Goal: Information Seeking & Learning: Learn about a topic

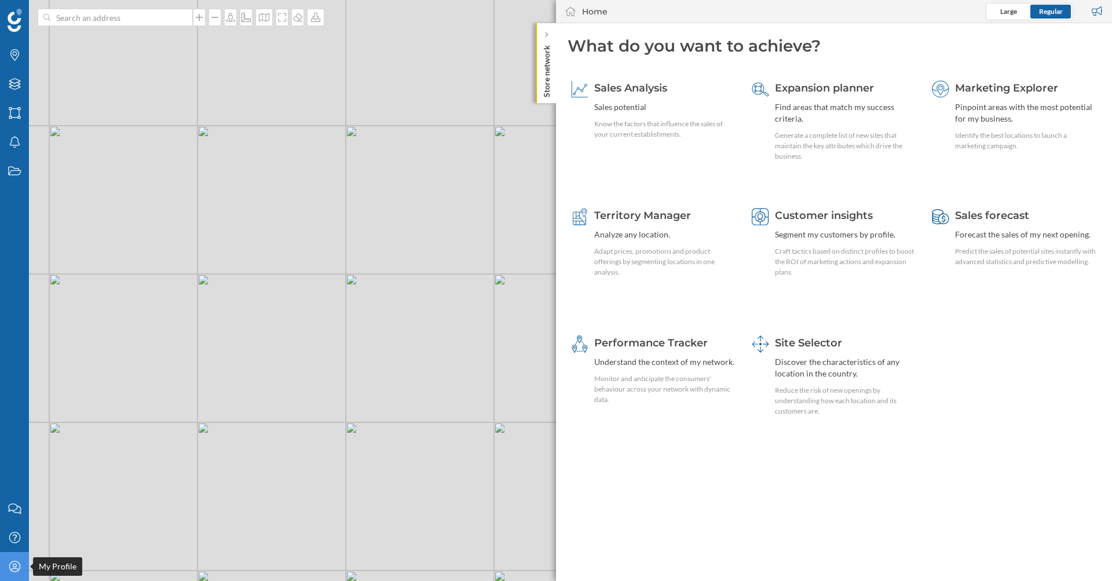
click at [11, 561] on icon "My Profile" at bounding box center [15, 567] width 14 height 12
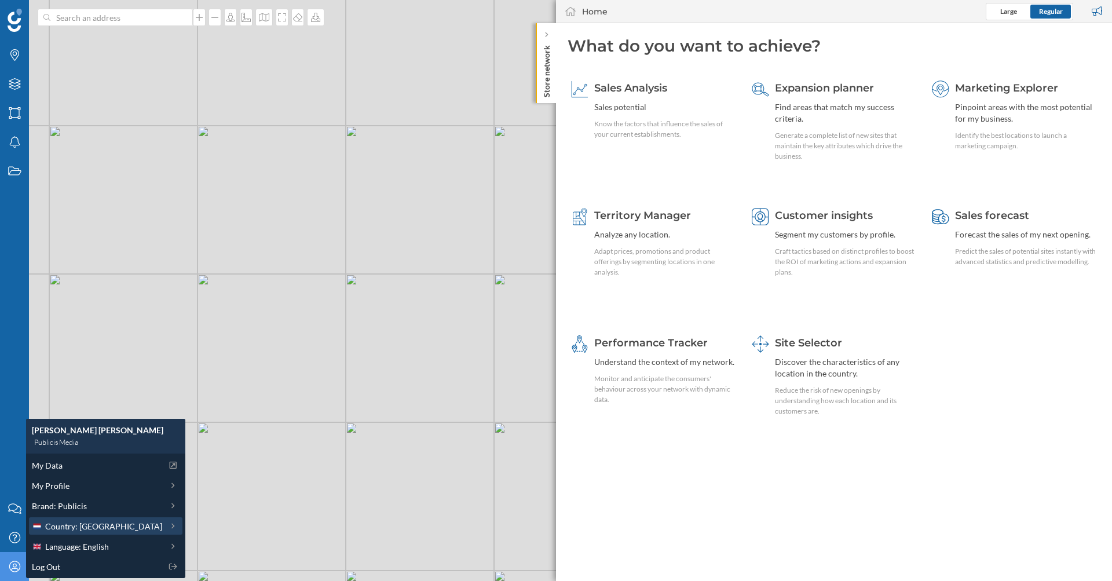
click at [64, 527] on span "Country: [GEOGRAPHIC_DATA]" at bounding box center [103, 526] width 117 height 12
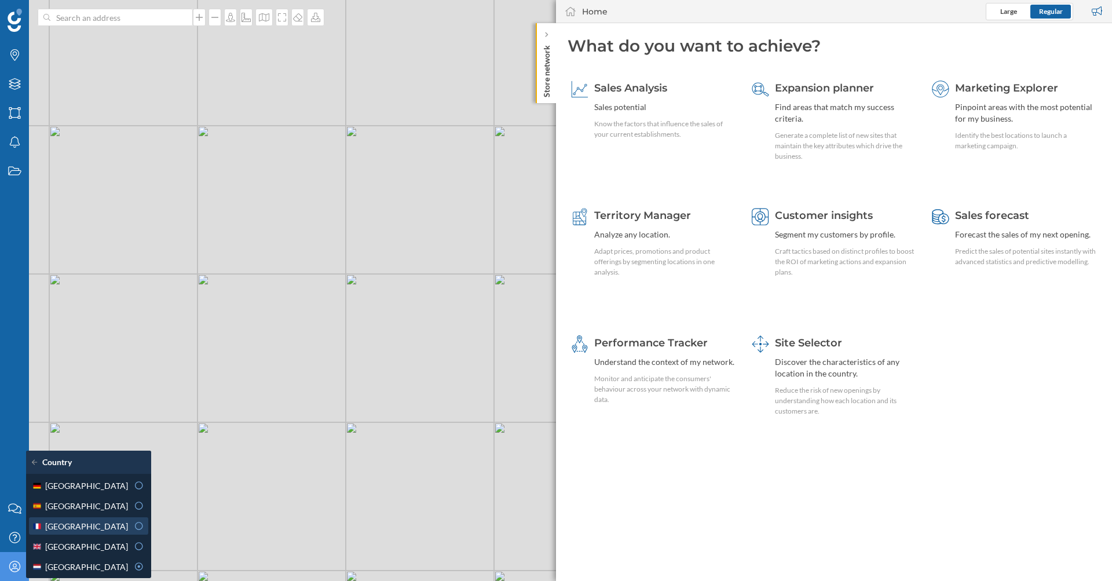
click at [83, 532] on div "[GEOGRAPHIC_DATA]" at bounding box center [80, 526] width 96 height 12
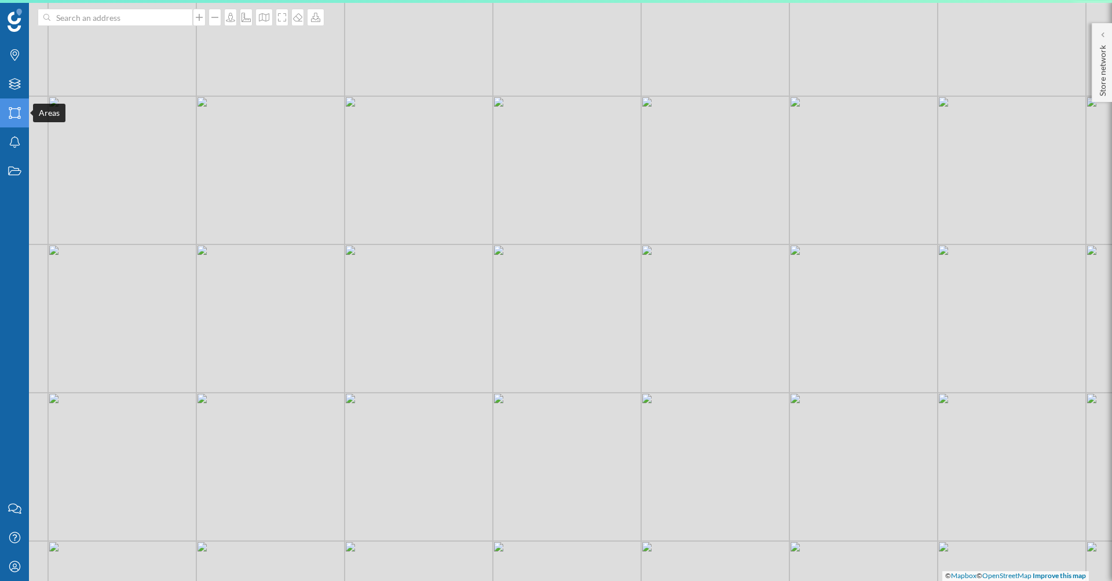
click at [12, 120] on div "Areas" at bounding box center [14, 112] width 29 height 29
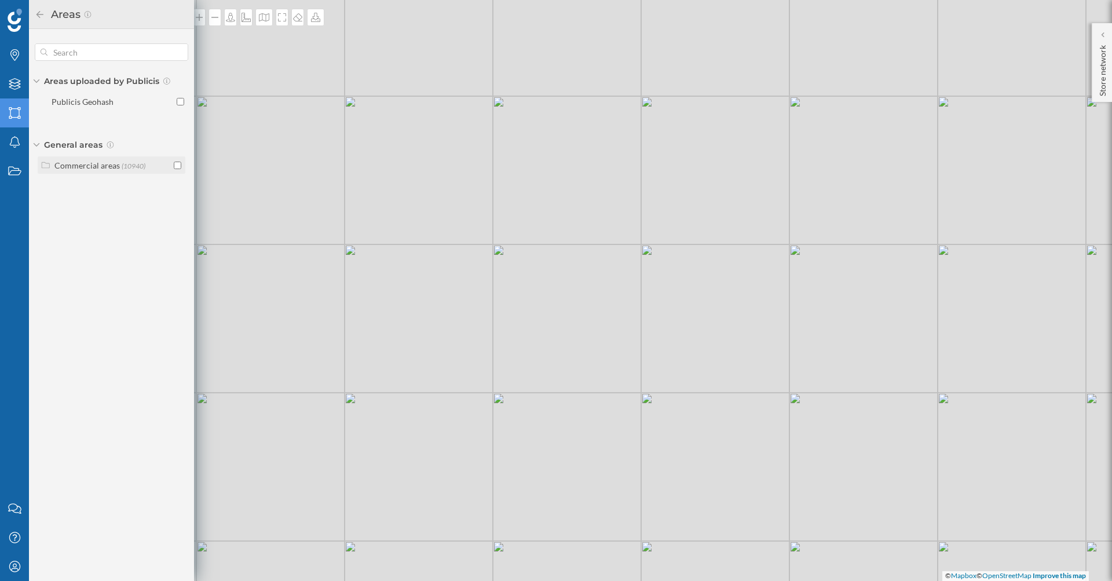
click at [43, 162] on icon at bounding box center [46, 165] width 10 height 8
click at [76, 200] on label "Shopping centers (2631)" at bounding box center [109, 206] width 83 height 12
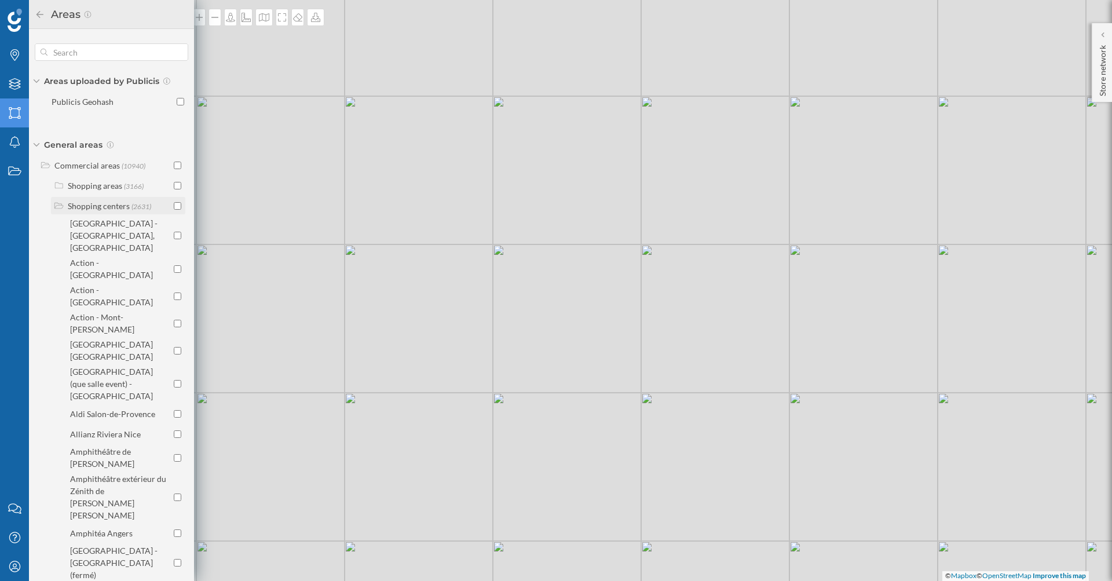
click at [174, 206] on input "checkbox" at bounding box center [178, 206] width 8 height 8
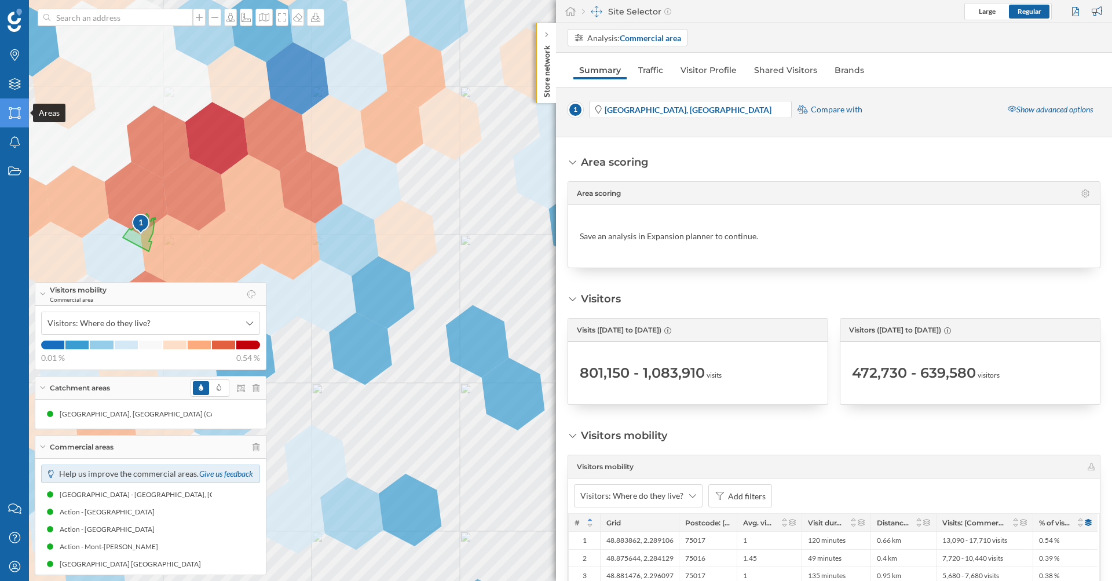
click at [15, 111] on icon "Areas" at bounding box center [15, 113] width 14 height 12
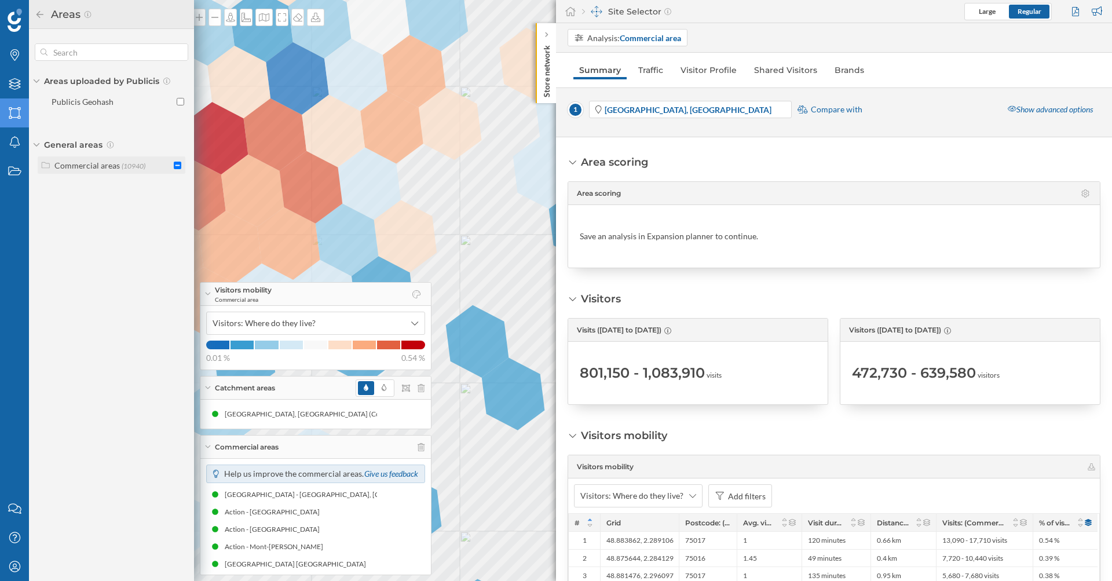
click at [50, 165] on icon at bounding box center [46, 165] width 10 height 8
click at [178, 208] on input "checkbox" at bounding box center [178, 206] width 8 height 8
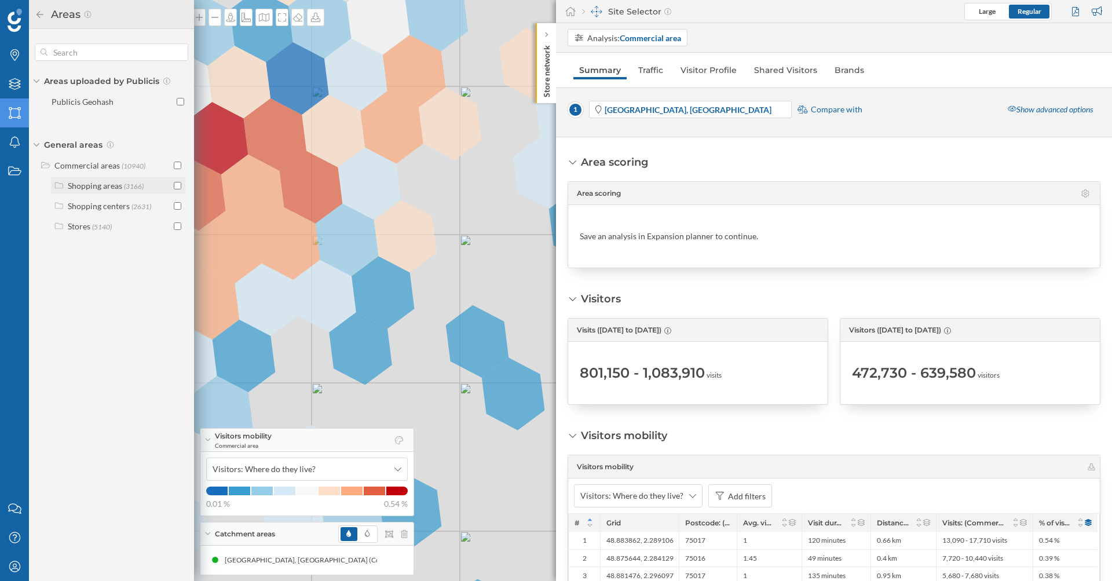
click at [178, 187] on input "checkbox" at bounding box center [178, 186] width 8 height 8
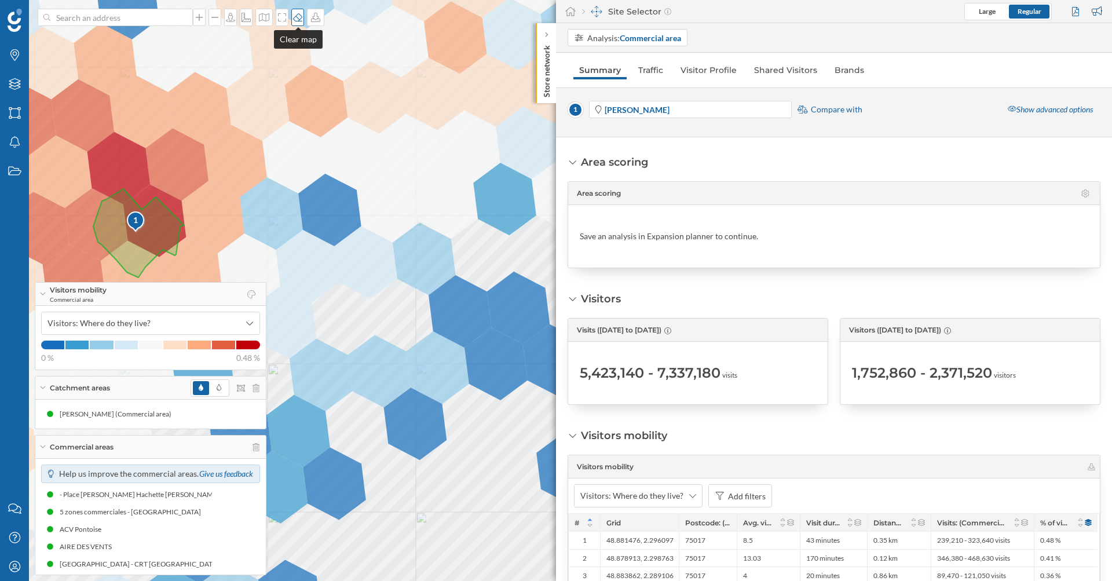
click at [300, 16] on icon at bounding box center [298, 17] width 12 height 9
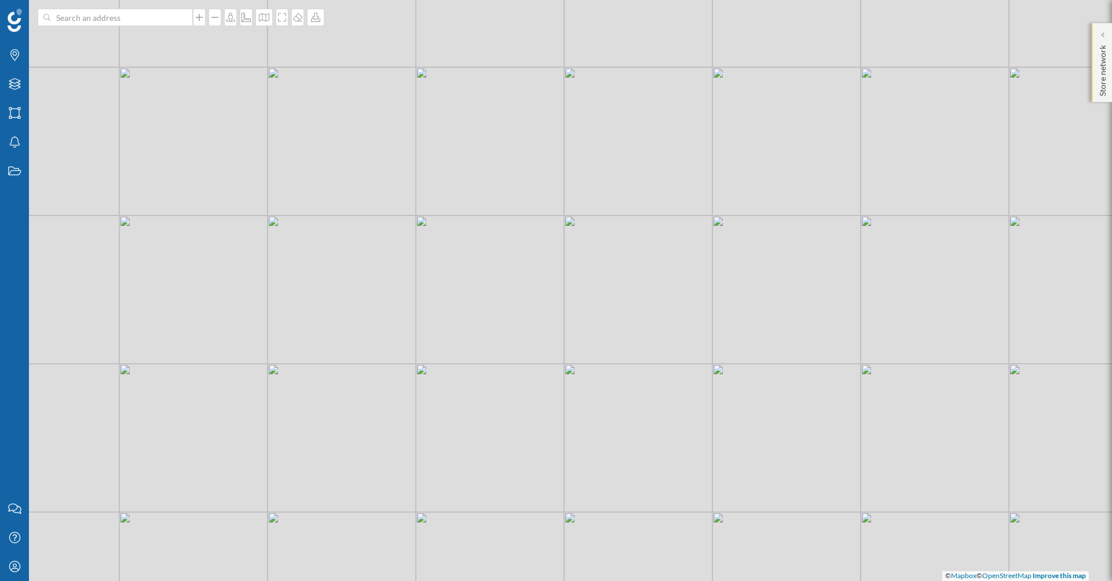
click at [1101, 53] on p "Store network" at bounding box center [1103, 69] width 12 height 56
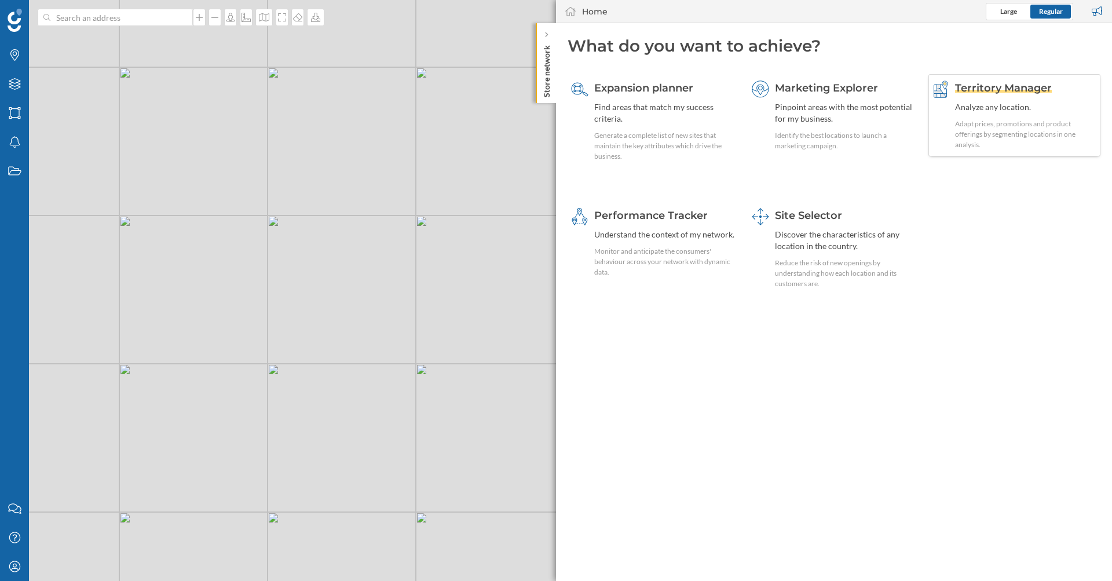
click at [983, 79] on div "Territory Manager Analyze any location. Adapt prices, promotions and product of…" at bounding box center [1015, 115] width 172 height 82
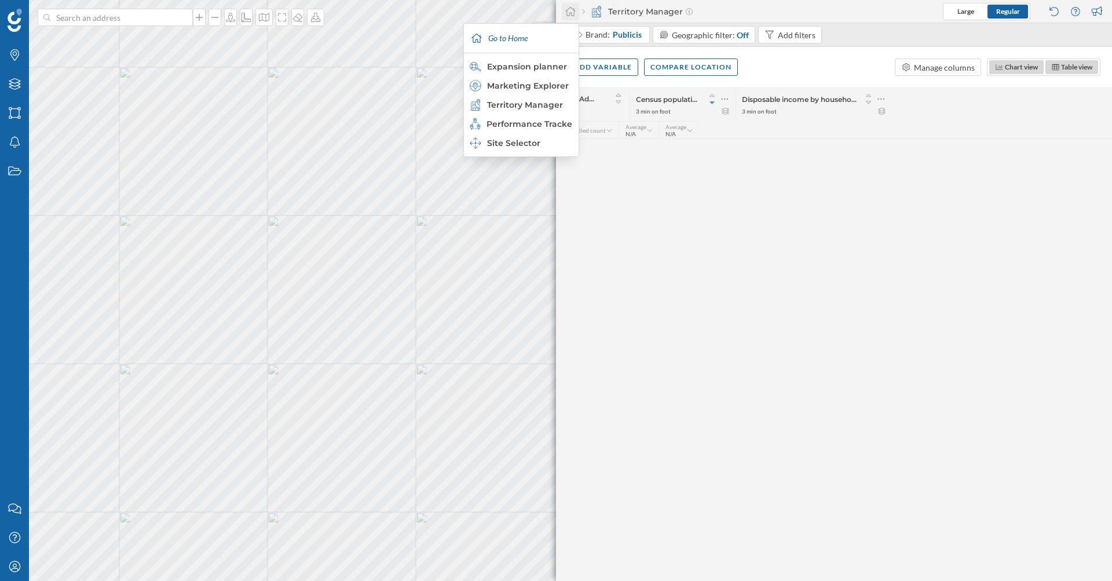
click at [574, 11] on icon at bounding box center [570, 11] width 10 height 9
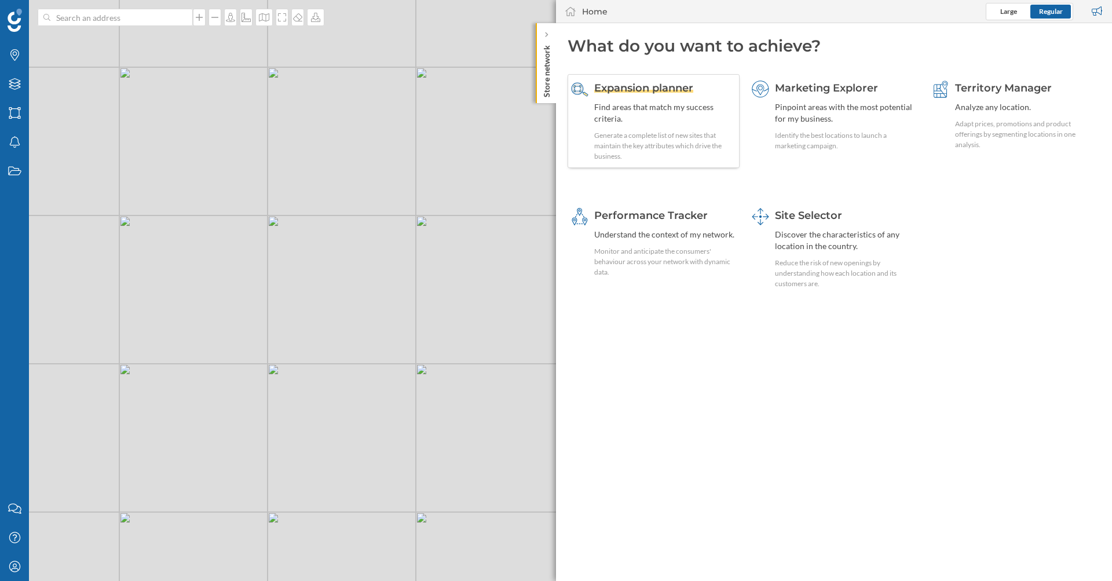
click at [659, 104] on div "Find areas that match my success criteria." at bounding box center [665, 112] width 142 height 23
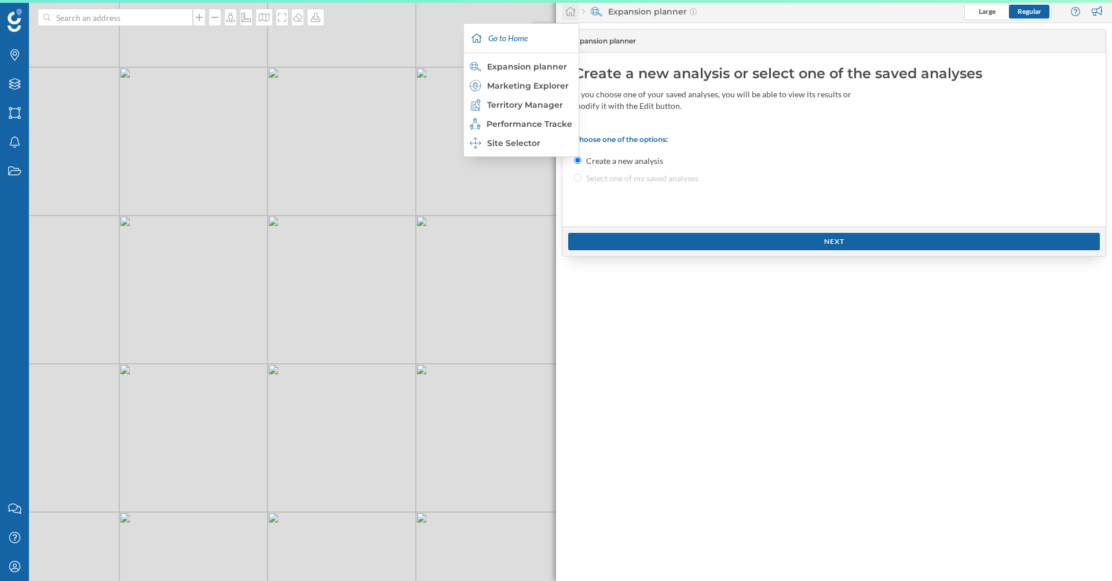
click at [573, 16] on icon at bounding box center [571, 11] width 12 height 10
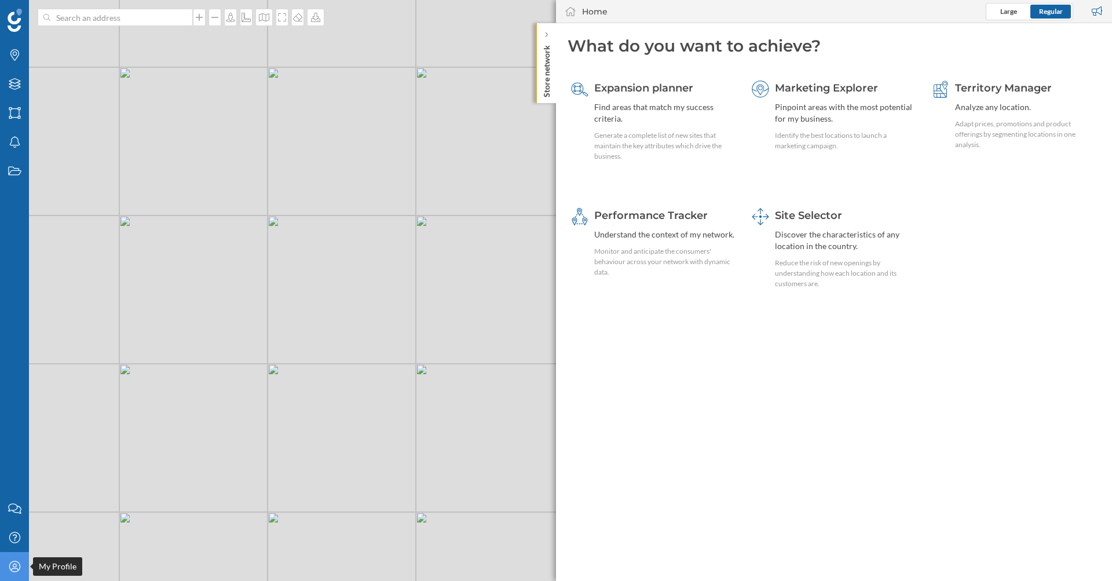
click at [13, 565] on icon at bounding box center [14, 566] width 11 height 11
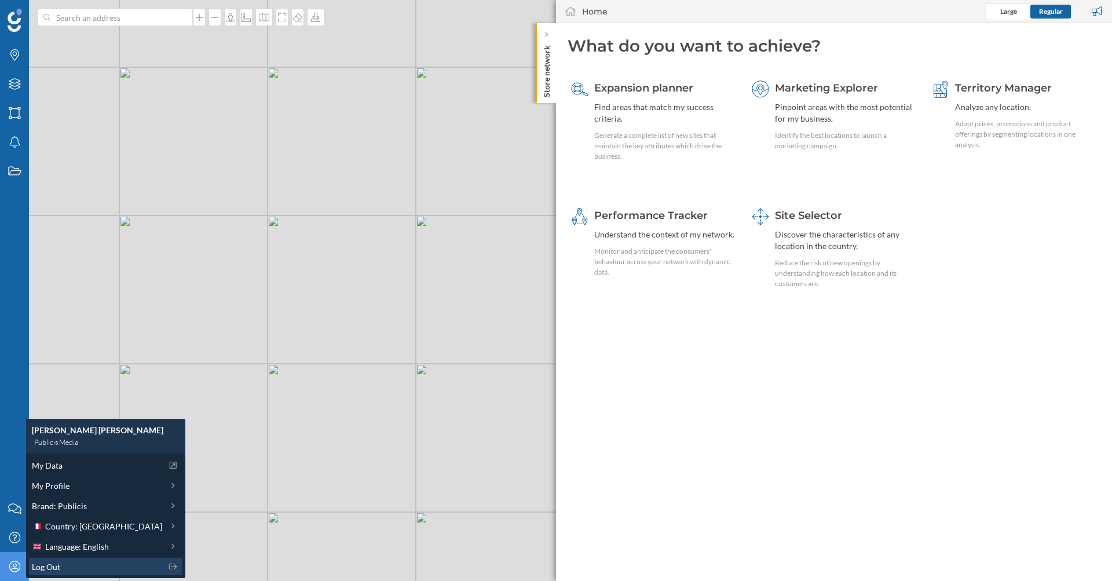
click at [57, 565] on span "Log Out" at bounding box center [46, 567] width 28 height 12
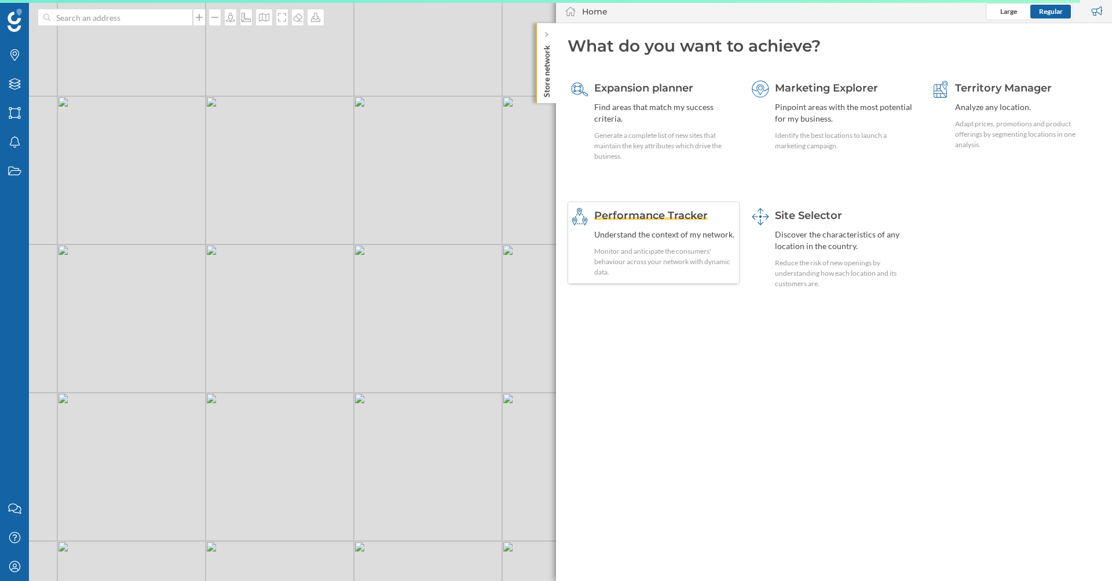
click at [707, 225] on div "Performance Tracker Understand the context of my network. Monitor and anticipat…" at bounding box center [665, 243] width 142 height 70
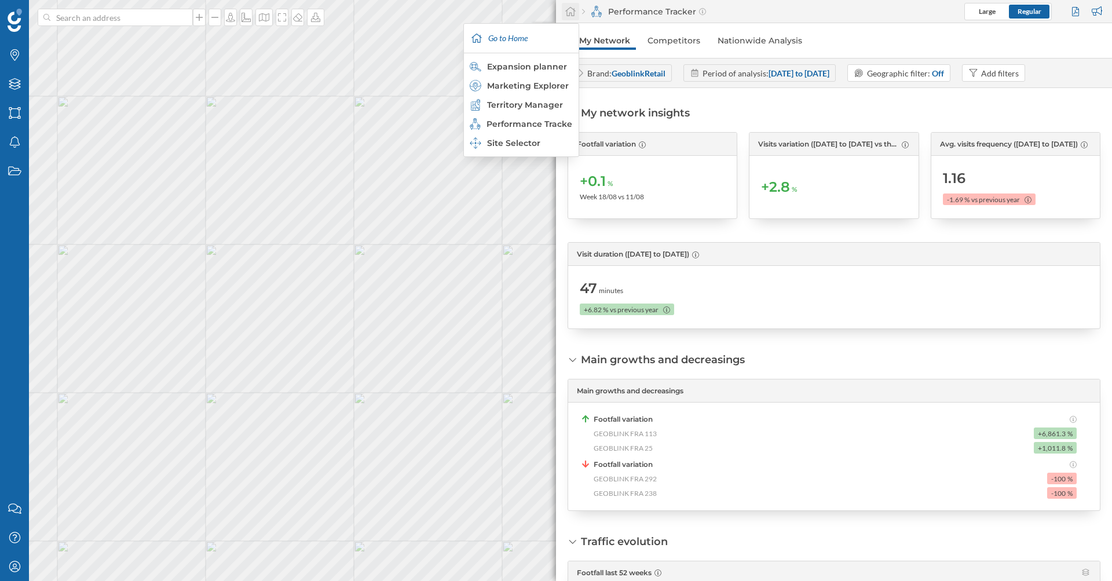
click at [568, 16] on icon at bounding box center [571, 11] width 12 height 10
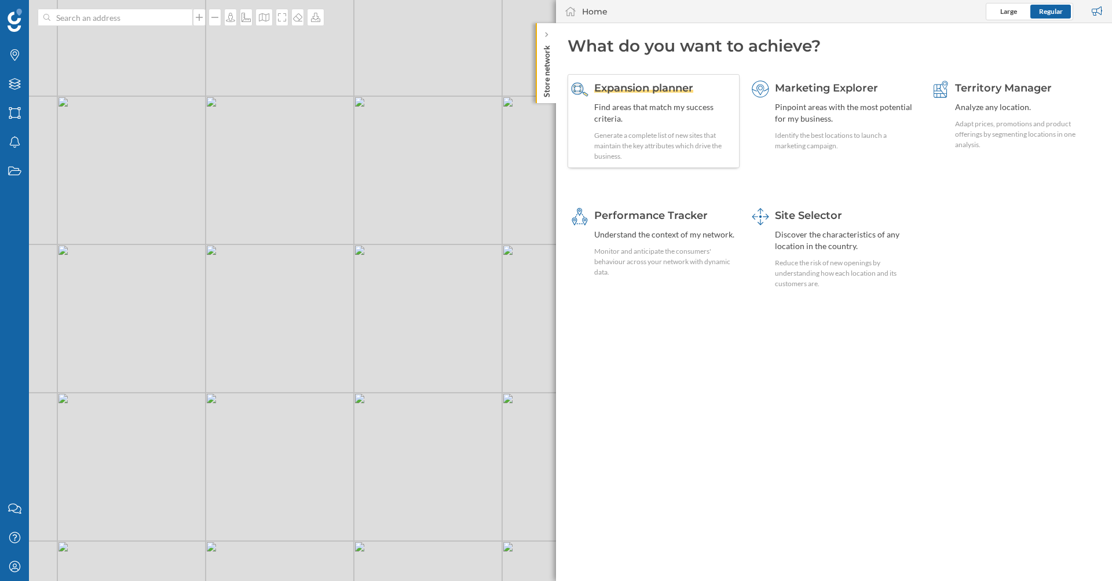
click at [619, 97] on div "Expansion planner Find areas that match my success criteria. Generate a complet…" at bounding box center [665, 121] width 142 height 81
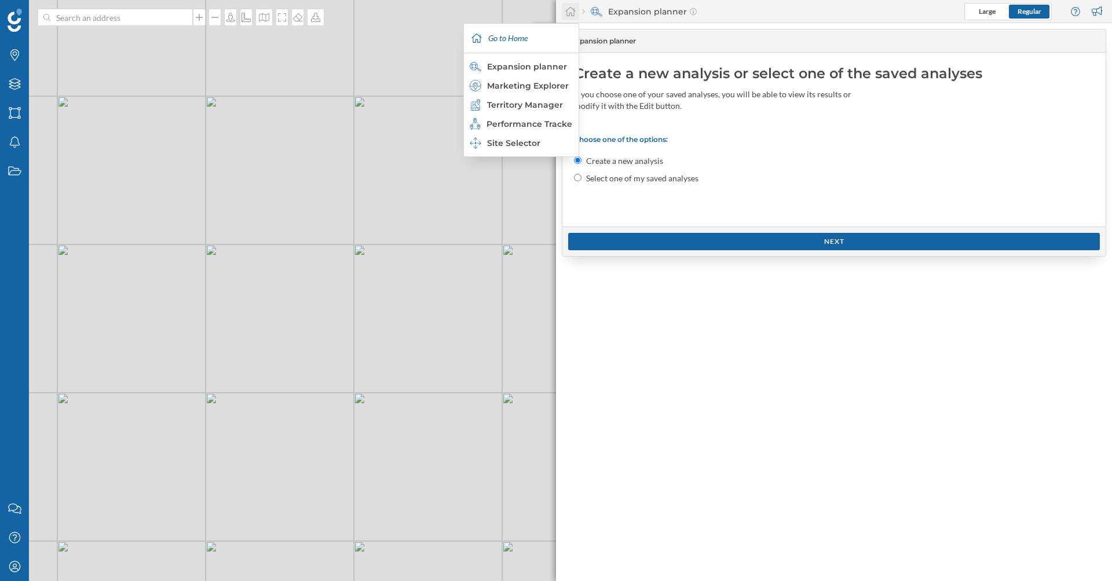
click at [572, 7] on icon at bounding box center [571, 11] width 12 height 10
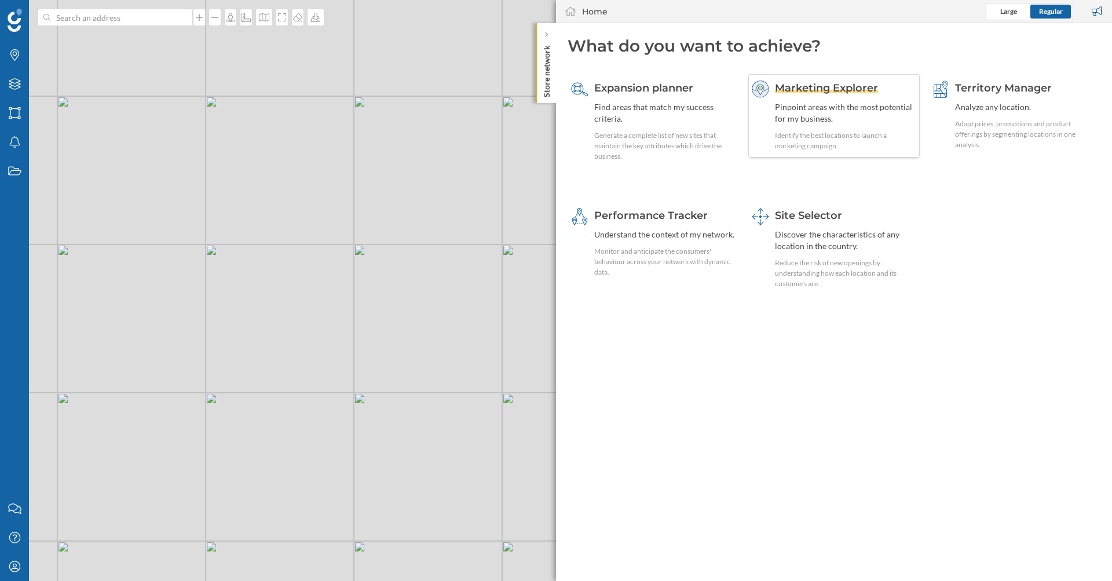
click at [825, 89] on span "Marketing Explorer" at bounding box center [826, 88] width 103 height 13
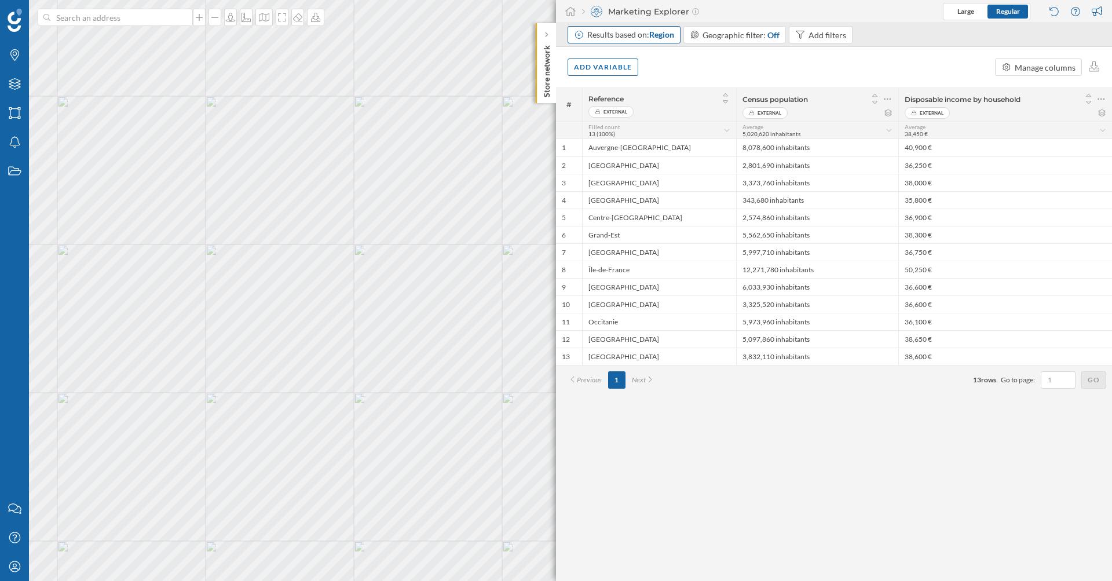
click at [645, 38] on div "Results based on: Region" at bounding box center [630, 35] width 87 height 12
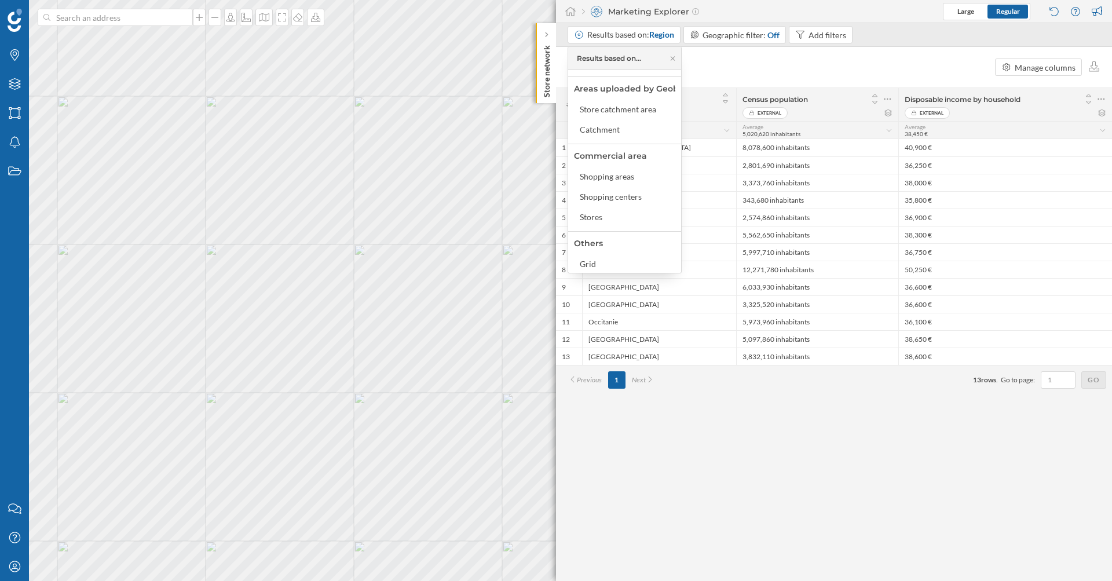
scroll to position [123, 0]
click at [608, 193] on div "Shopping centers" at bounding box center [611, 194] width 62 height 10
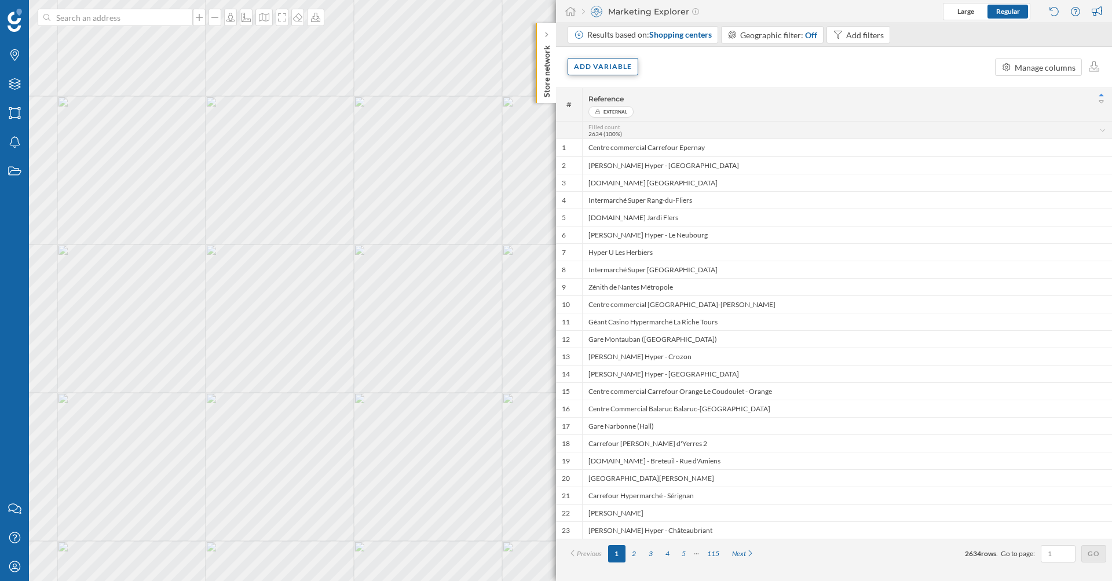
click at [607, 67] on div "Add variable" at bounding box center [603, 66] width 71 height 17
click at [621, 112] on div "External variables" at bounding box center [631, 114] width 115 height 12
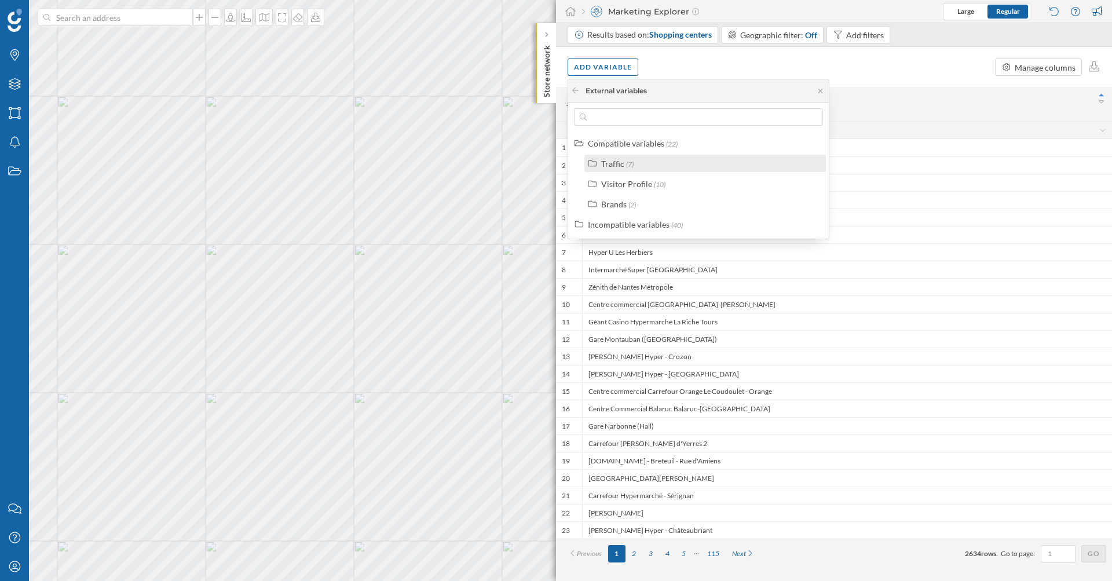
click at [619, 163] on div "Traffic" at bounding box center [612, 164] width 23 height 10
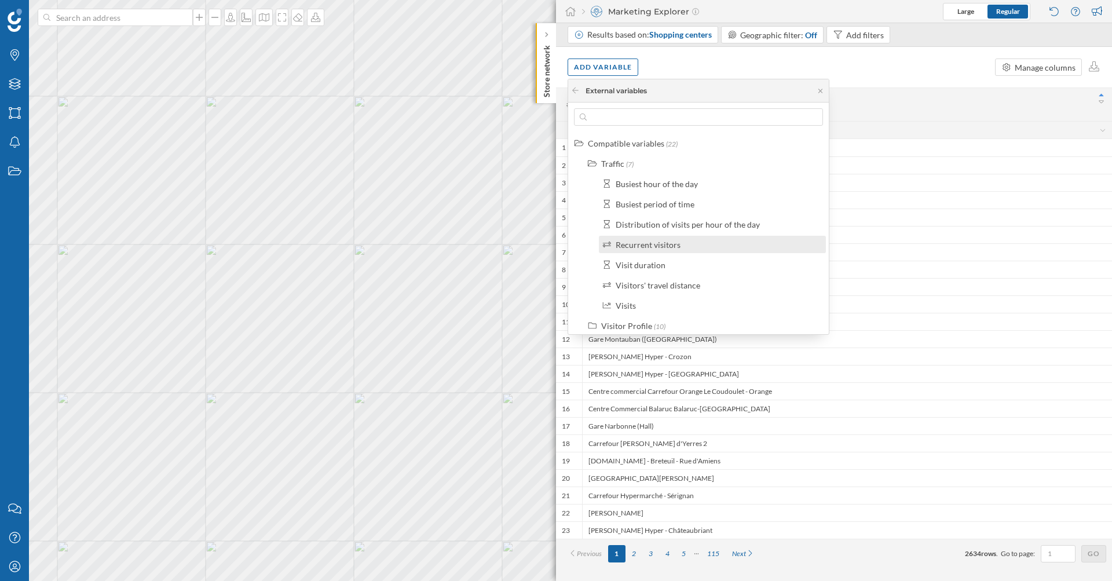
click at [633, 244] on div "Recurrent visitors" at bounding box center [648, 245] width 65 height 10
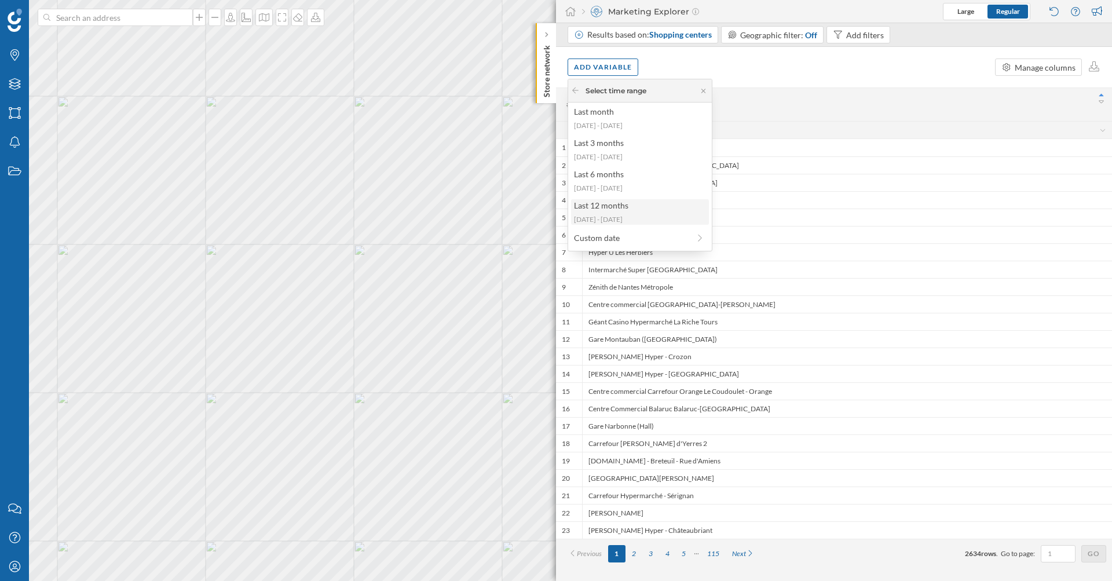
click at [636, 212] on div "Last 12 months 2024-08-26 - 2025-08-24" at bounding box center [640, 211] width 138 height 25
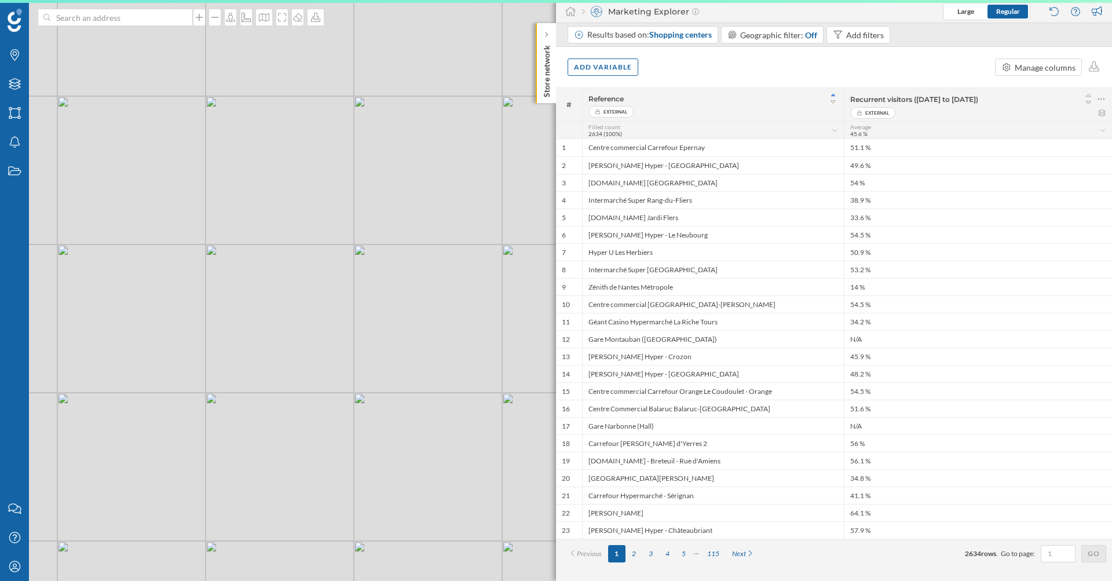
scroll to position [0, 0]
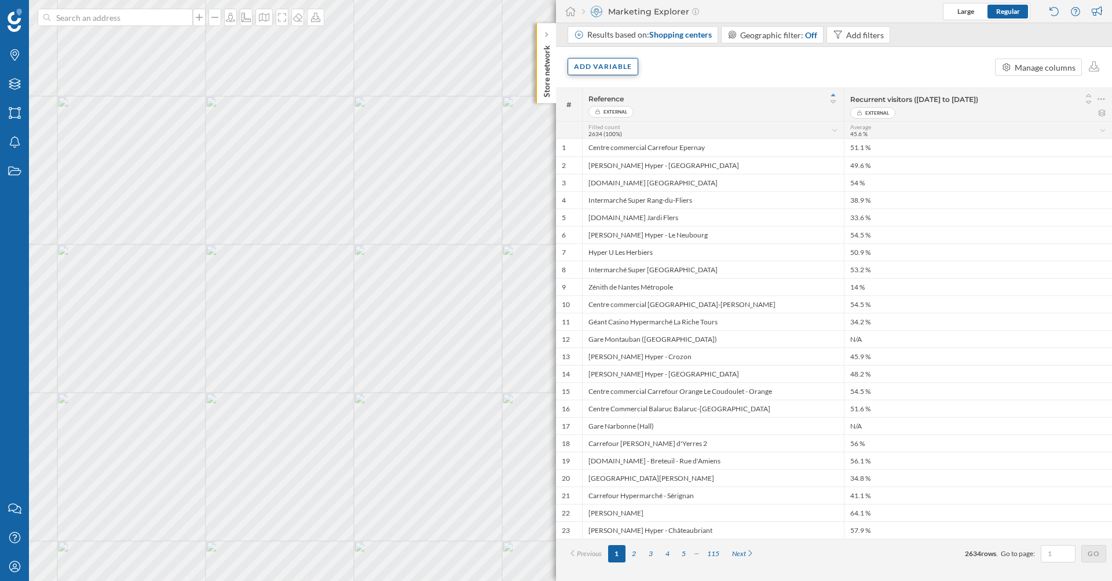
click at [613, 60] on div "Add variable" at bounding box center [603, 66] width 71 height 17
click at [618, 120] on div "External variables" at bounding box center [631, 114] width 115 height 12
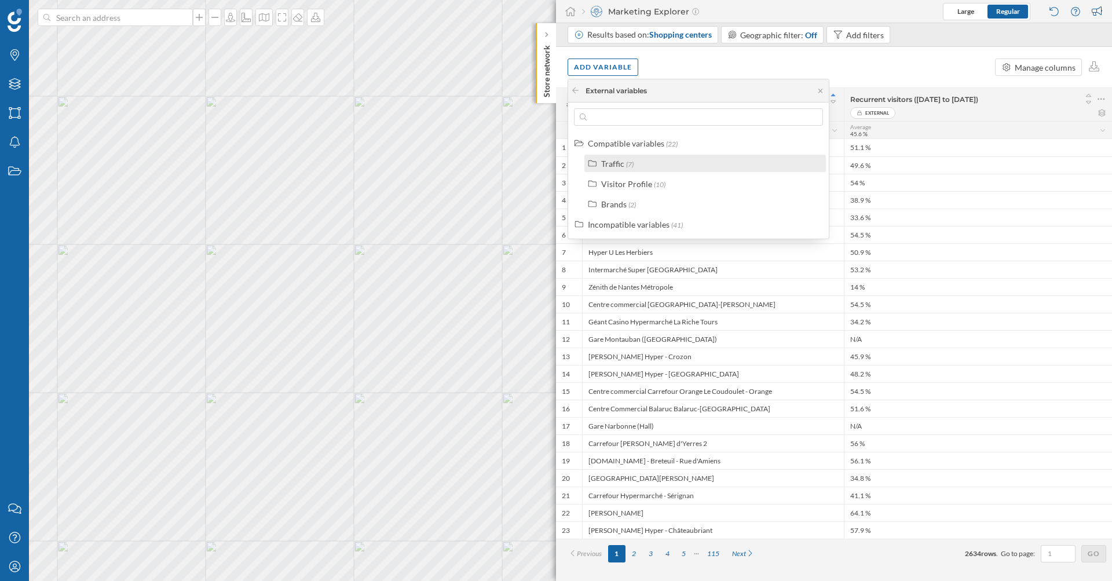
click at [617, 163] on div "Traffic" at bounding box center [612, 164] width 23 height 10
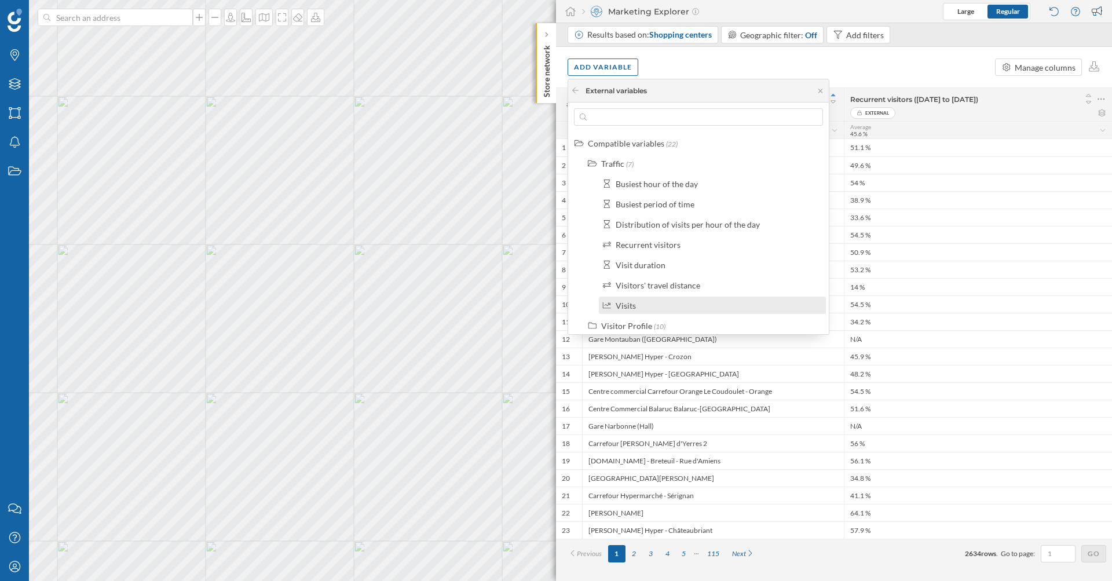
click at [623, 301] on div "Visits" at bounding box center [626, 306] width 20 height 10
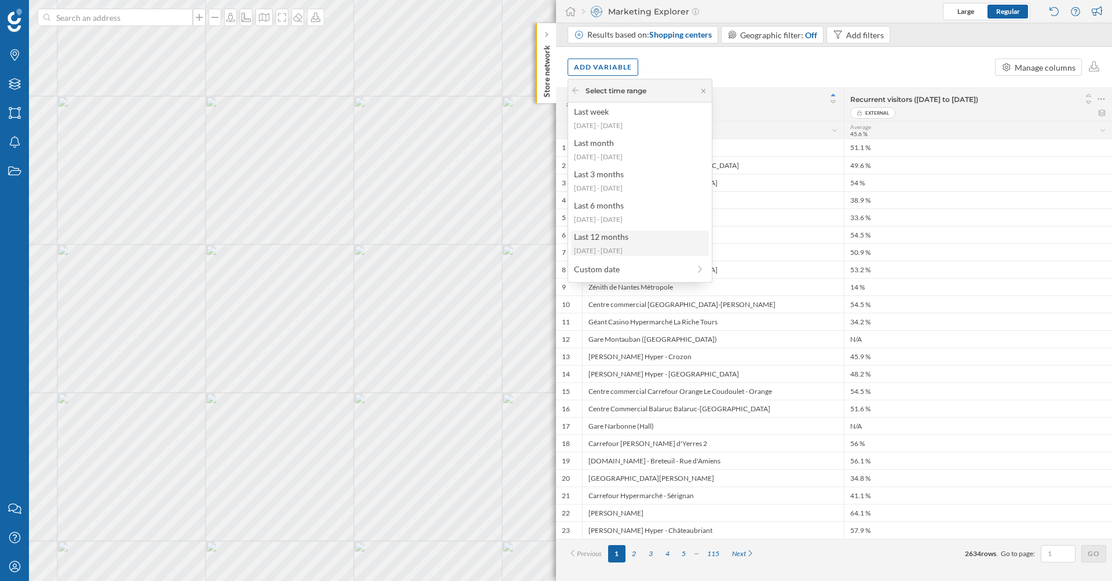
click at [625, 244] on div "Last 12 months 2024-08-26 - 2025-08-24" at bounding box center [640, 243] width 138 height 25
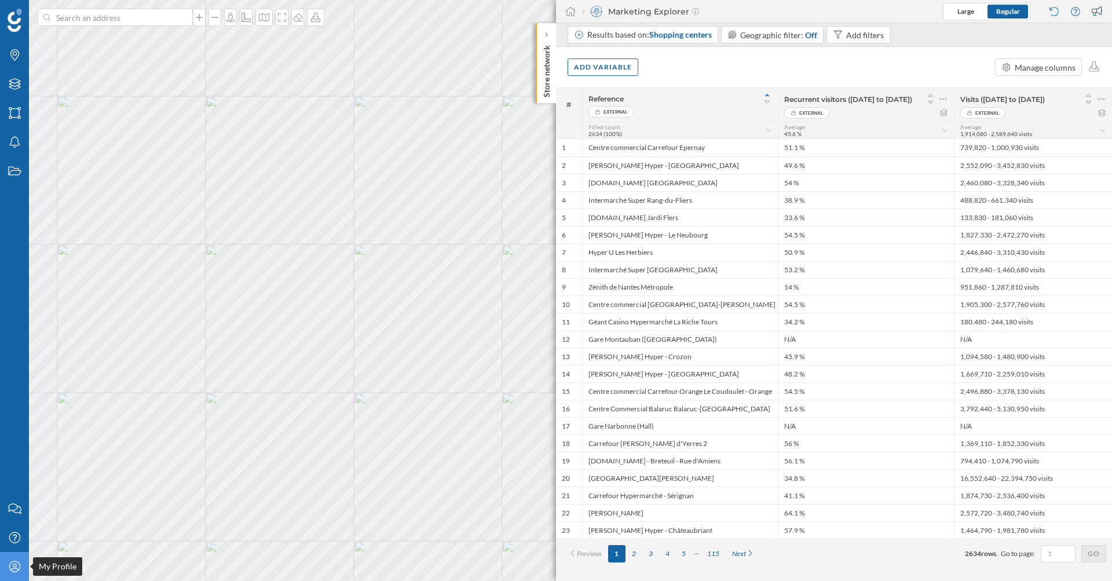
click at [20, 568] on icon "My Profile" at bounding box center [15, 567] width 14 height 12
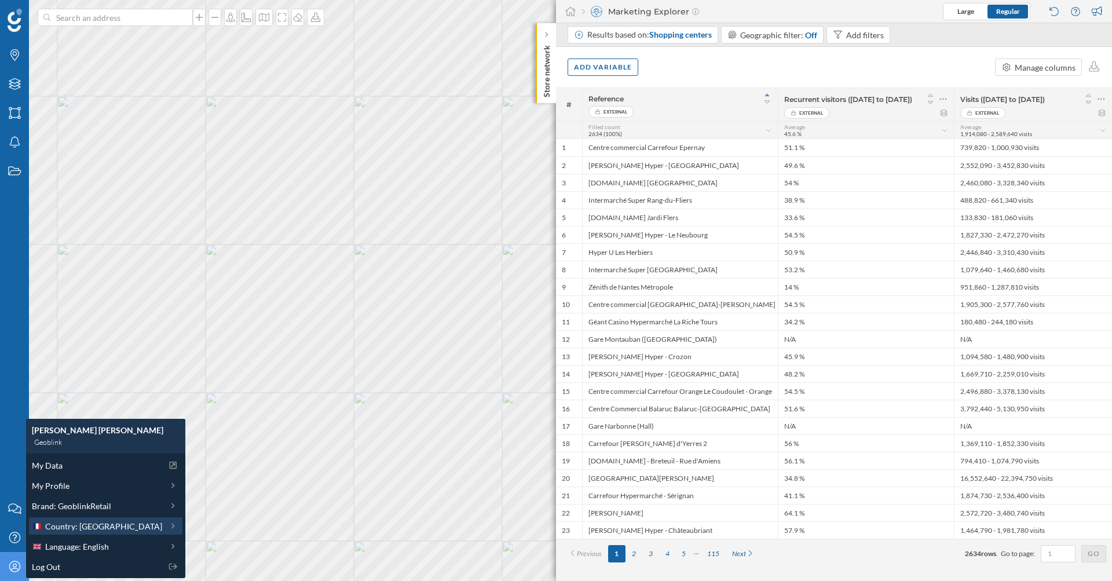
click at [99, 527] on span "Country: [GEOGRAPHIC_DATA]" at bounding box center [103, 526] width 117 height 12
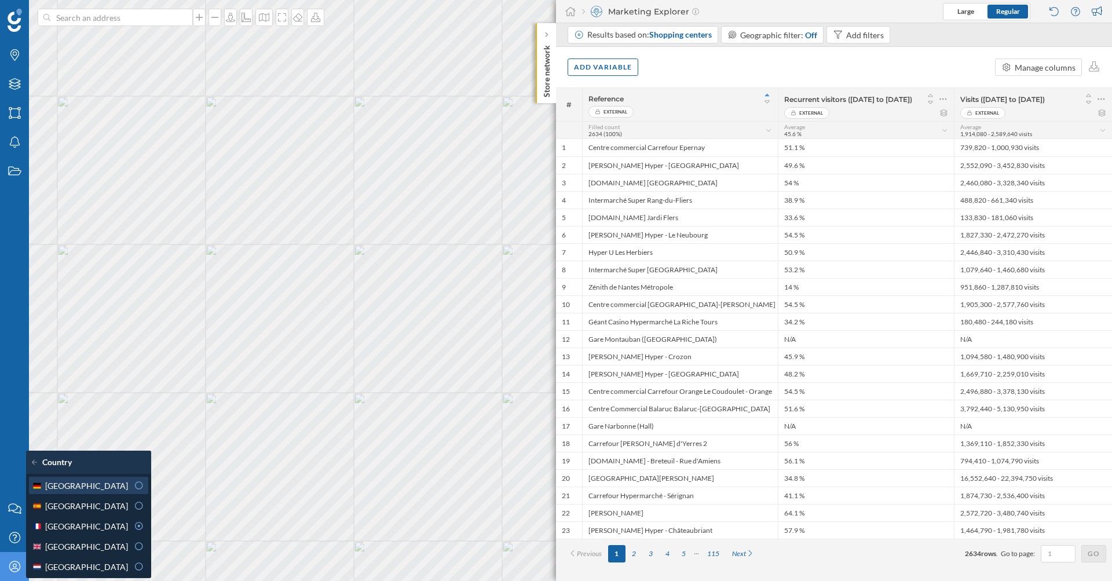
click at [134, 491] on div at bounding box center [139, 486] width 10 height 12
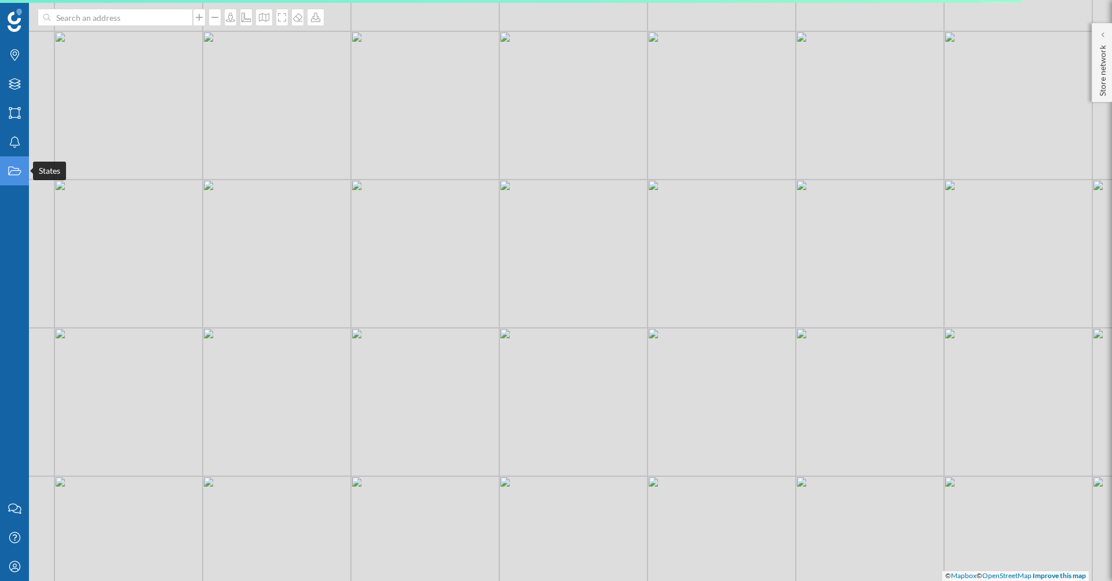
click at [19, 175] on icon at bounding box center [14, 171] width 13 height 9
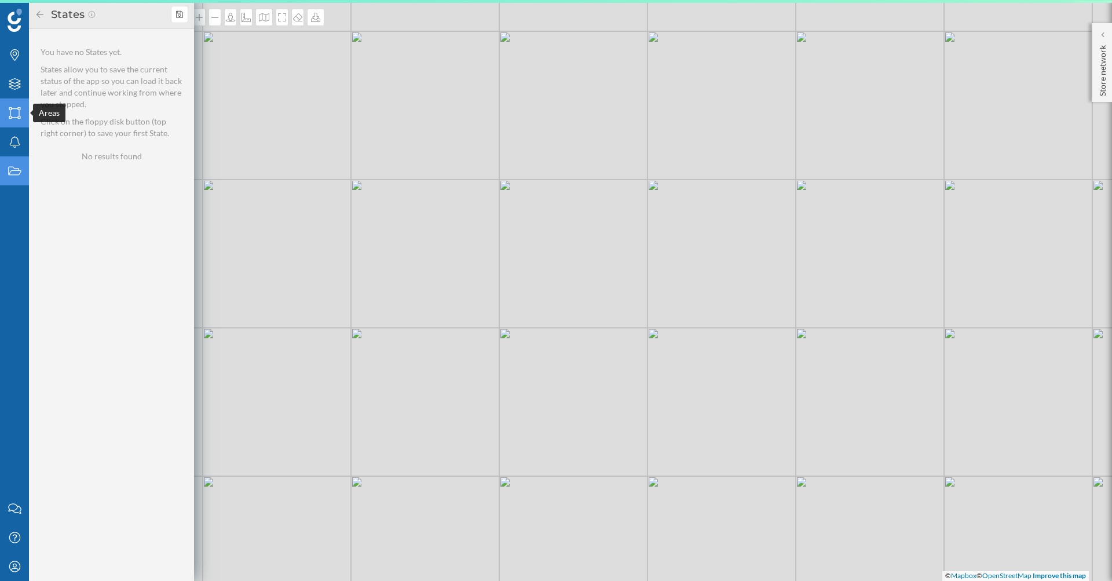
click at [17, 115] on icon "Areas" at bounding box center [15, 113] width 14 height 12
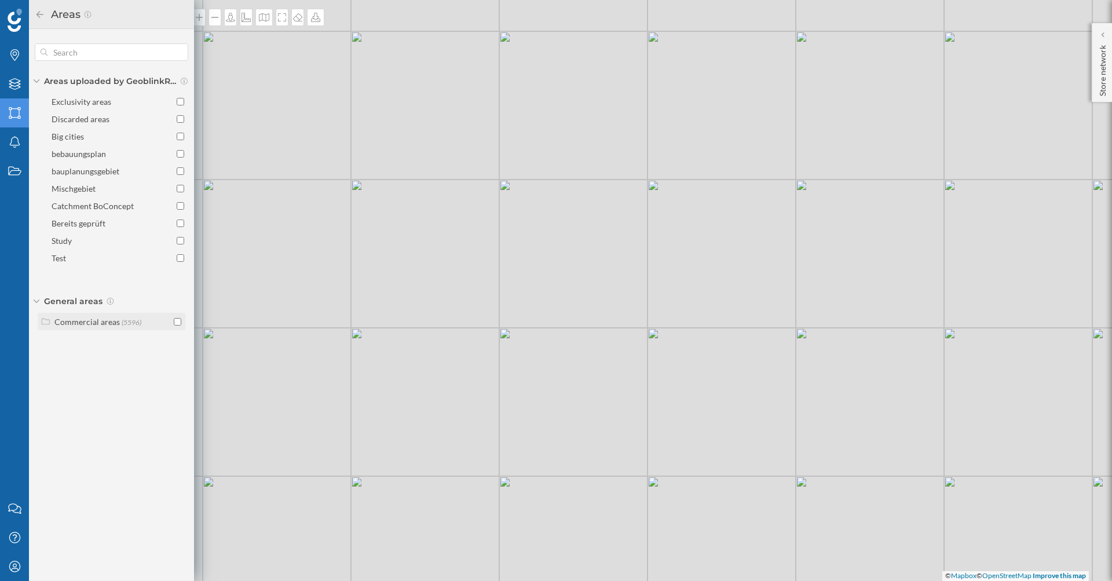
click at [86, 326] on div "Commercial areas" at bounding box center [86, 322] width 65 height 10
click at [101, 360] on div "Shopping centers" at bounding box center [99, 362] width 62 height 10
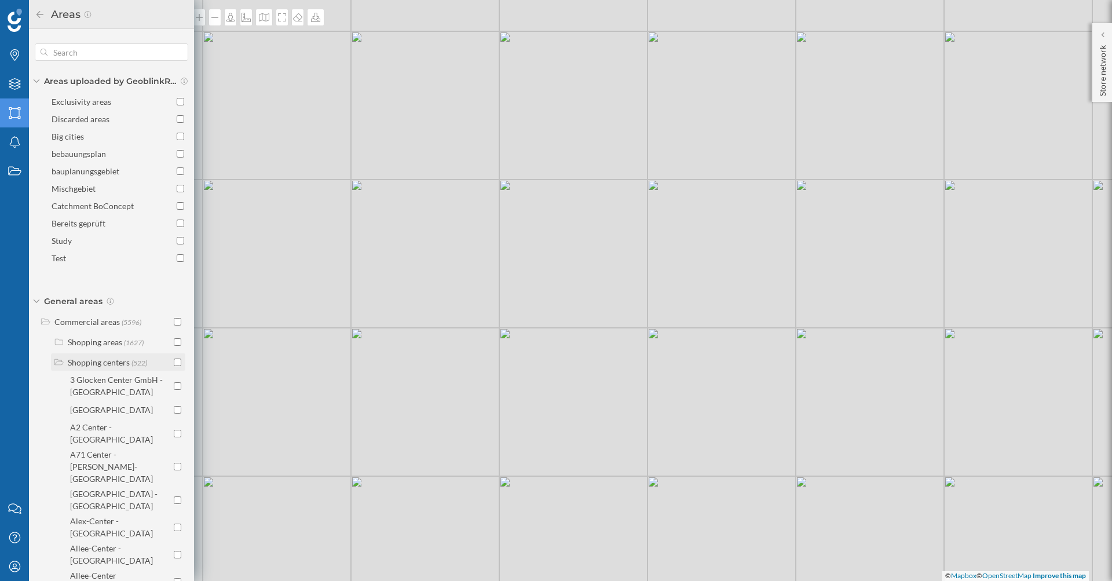
click at [101, 360] on div "Shopping centers" at bounding box center [99, 362] width 62 height 10
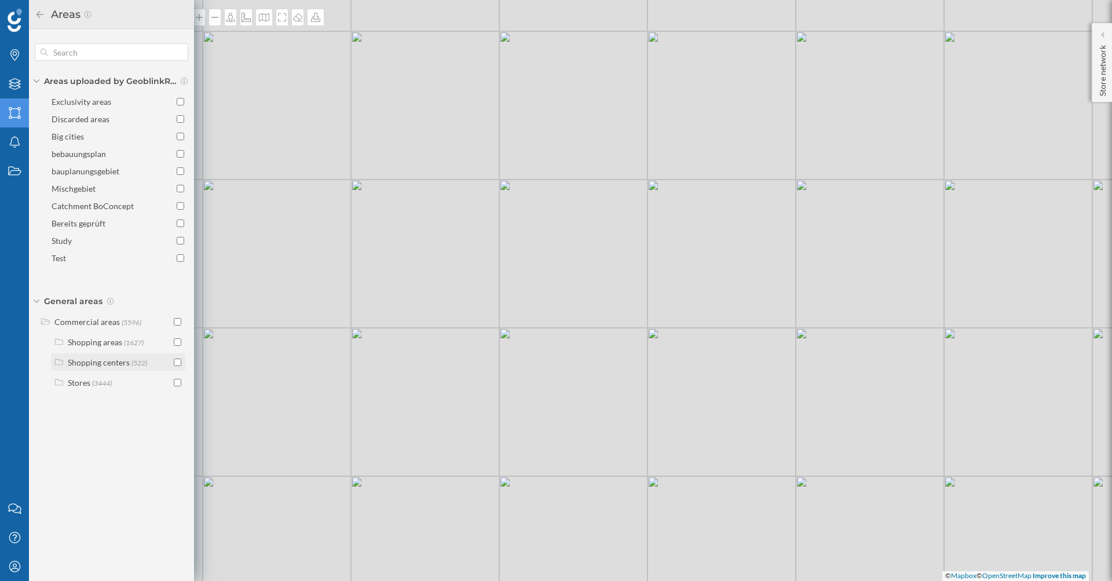
click at [177, 364] on input "checkbox" at bounding box center [178, 363] width 8 height 8
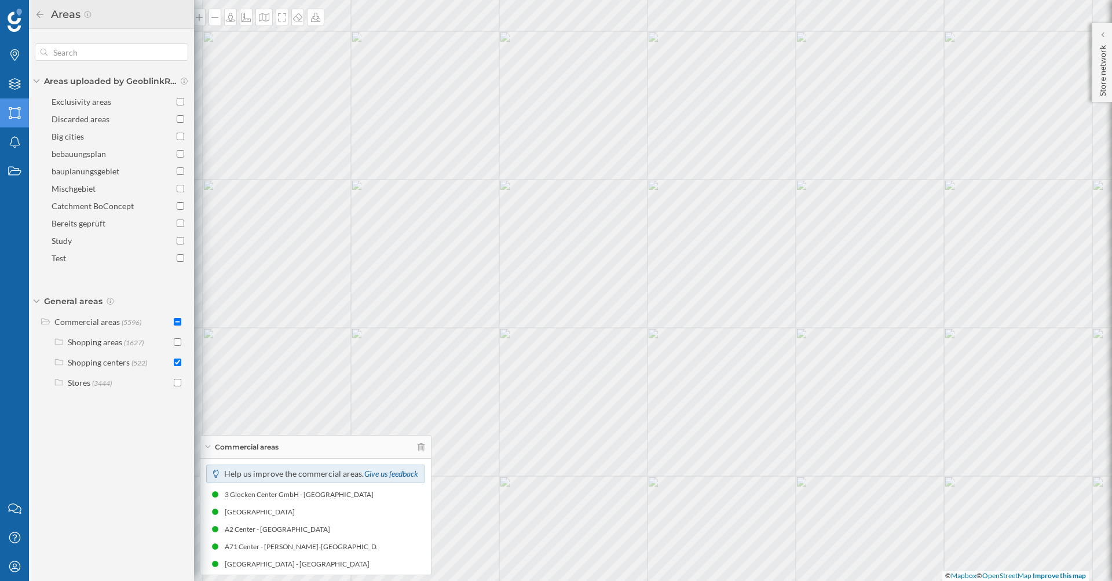
click at [177, 364] on input "checkbox" at bounding box center [178, 363] width 8 height 8
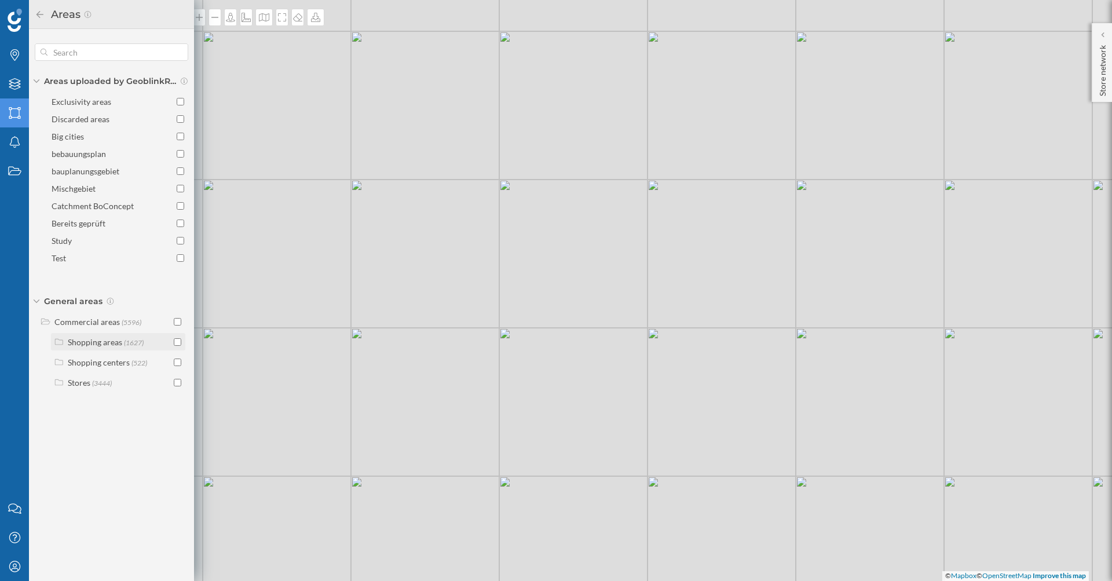
click at [179, 344] on input "checkbox" at bounding box center [178, 342] width 8 height 8
